Goal: Task Accomplishment & Management: Use online tool/utility

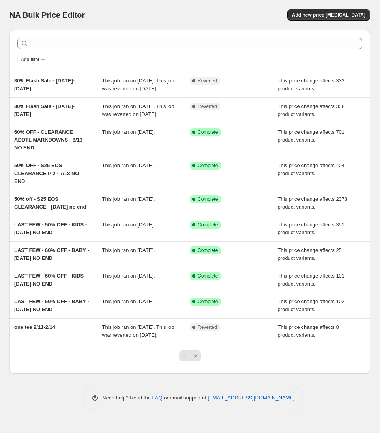
scroll to position [21, 0]
click at [195, 360] on icon "Next" at bounding box center [195, 356] width 8 height 8
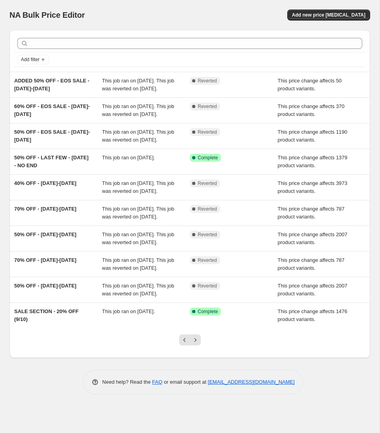
scroll to position [0, 0]
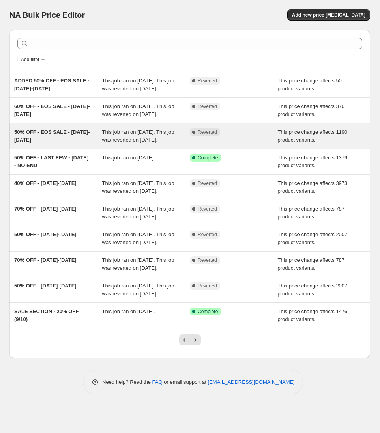
click at [75, 144] on div "50% OFF - EOS SALE - 2/6/25-2/15/25" at bounding box center [58, 136] width 88 height 16
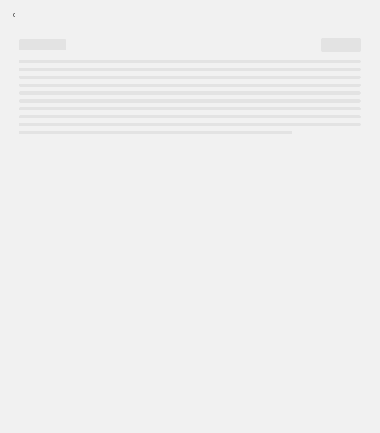
select select "pcap"
select select "no_change"
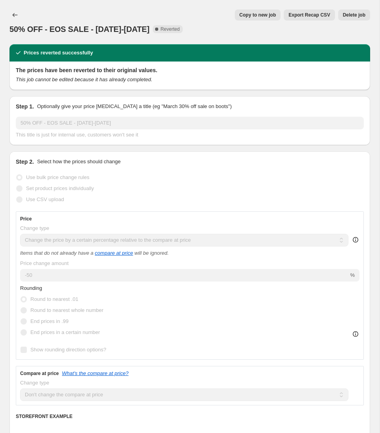
select select "tag"
click at [16, 13] on icon "Price change jobs" at bounding box center [15, 15] width 8 height 8
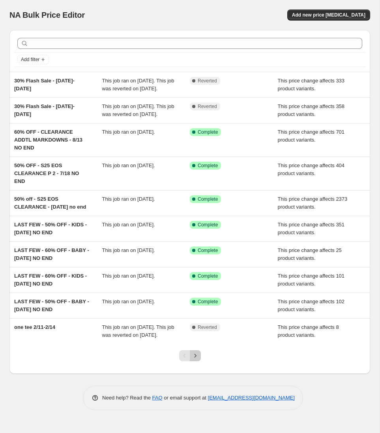
click at [195, 357] on icon "Next" at bounding box center [195, 356] width 2 height 4
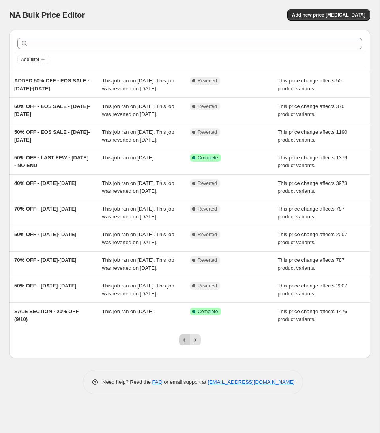
click at [185, 344] on icon "Previous" at bounding box center [185, 340] width 8 height 8
